Goal: Information Seeking & Learning: Learn about a topic

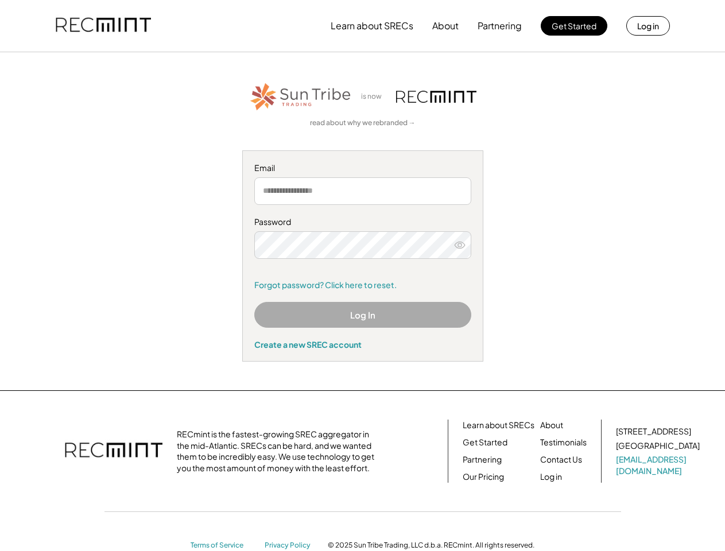
click at [362, 275] on div "Password Remember me Forgot password? Click here to reset." at bounding box center [362, 253] width 217 height 74
click at [362, 26] on button "Learn about SRECs" at bounding box center [372, 25] width 83 height 23
click at [363, 26] on button "Learn about SRECs" at bounding box center [372, 25] width 83 height 23
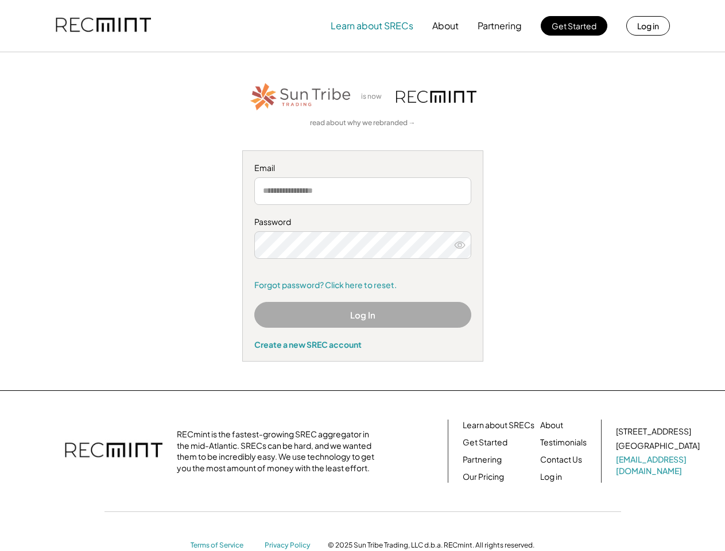
click at [103, 26] on img at bounding box center [103, 25] width 95 height 39
click at [500, 26] on button "Partnering" at bounding box center [500, 25] width 44 height 23
click at [372, 26] on button "Learn about SRECs" at bounding box center [372, 25] width 83 height 23
click at [445, 26] on button "About" at bounding box center [445, 25] width 26 height 23
